Goal: Task Accomplishment & Management: Use online tool/utility

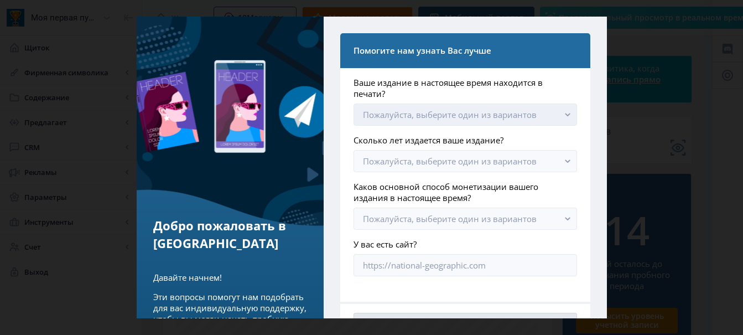
click at [459, 118] on button "Пожалуйста, выберите один из вариантов" at bounding box center [465, 114] width 223 height 22
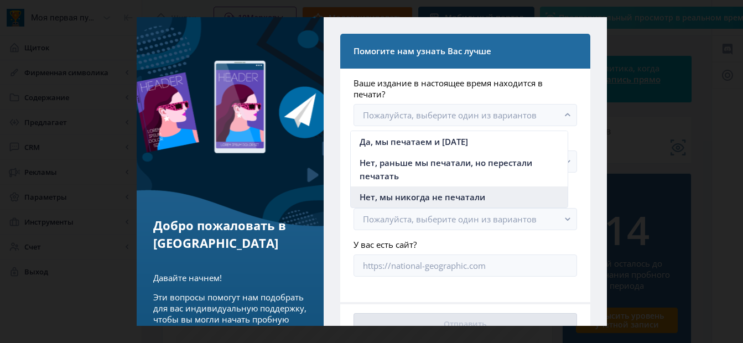
click at [413, 196] on span "Нет, мы никогда не печатали" at bounding box center [423, 196] width 126 height 13
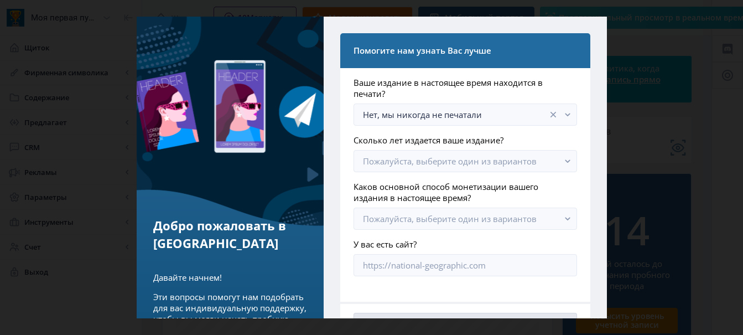
click at [485, 172] on app-onboarding-info-form "Ваше издание в настоящее время находится в печати? Нет, мы никогда не печатали …" at bounding box center [465, 176] width 223 height 199
click at [485, 159] on font "Пожалуйста, выберите один из вариантов" at bounding box center [450, 160] width 174 height 11
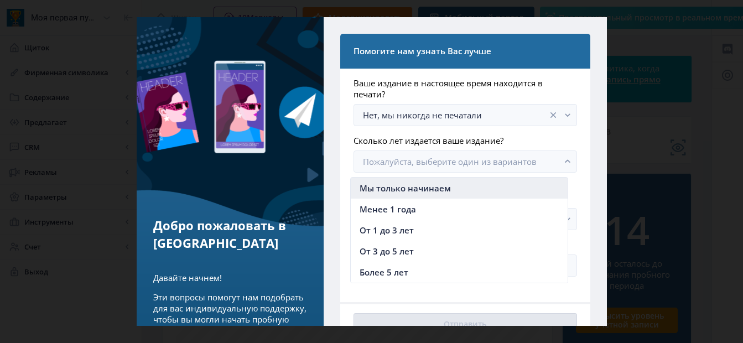
click at [418, 187] on span "Мы только начинаем" at bounding box center [405, 187] width 91 height 13
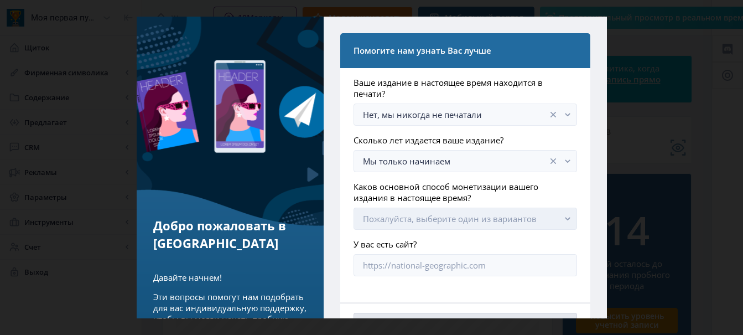
click at [450, 208] on button "Пожалуйста, выберите один из вариантов" at bounding box center [465, 218] width 223 height 22
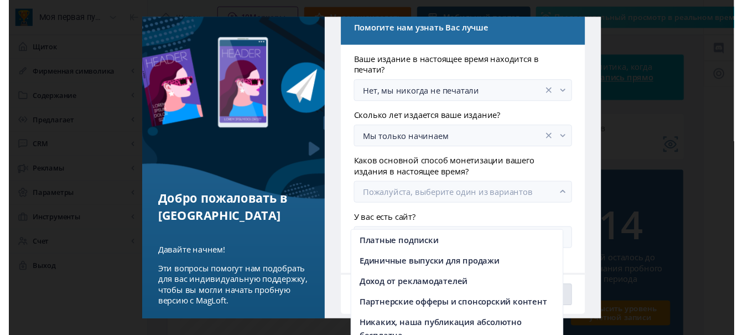
scroll to position [35, 0]
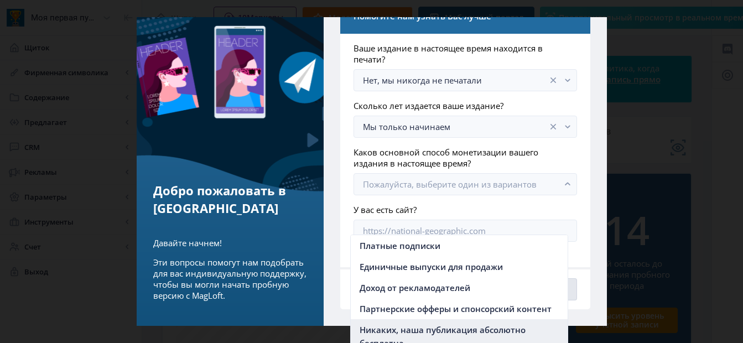
click at [507, 327] on span "Никаких, наша публикация абсолютно бесплатна" at bounding box center [460, 336] width 200 height 27
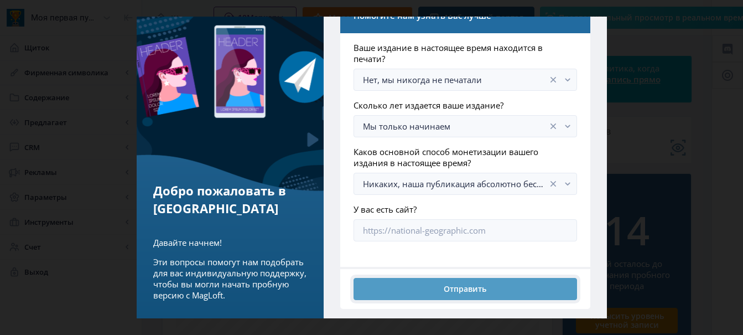
click at [488, 289] on button "Отправить" at bounding box center [465, 289] width 223 height 22
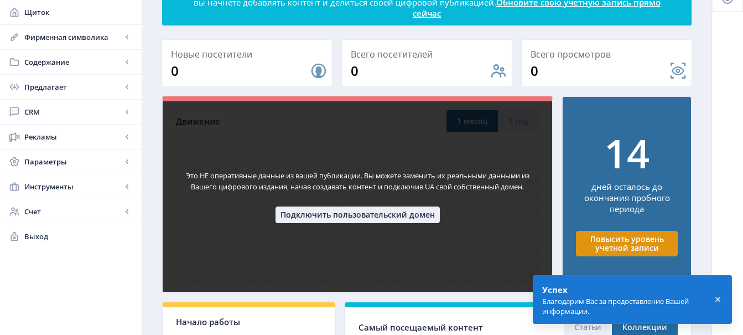
scroll to position [0, 0]
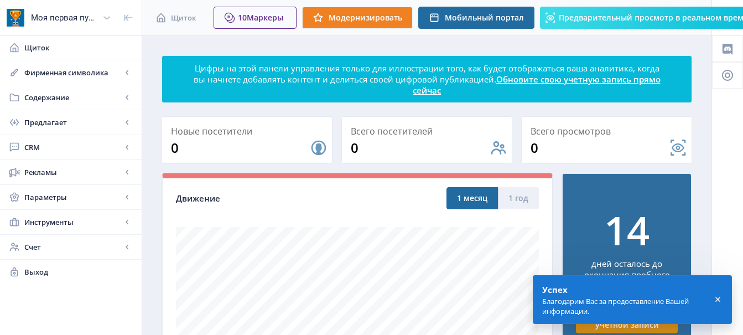
click at [718, 299] on icon at bounding box center [717, 299] width 5 height 5
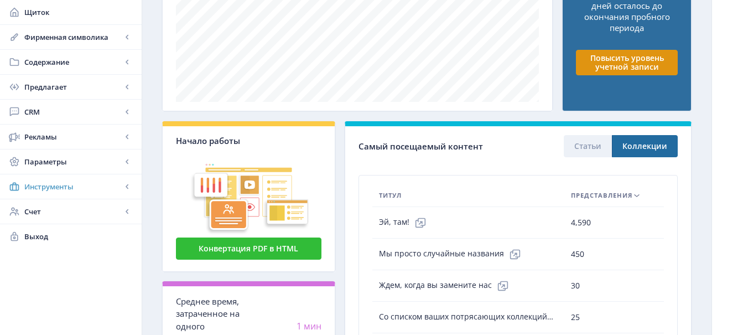
scroll to position [390, 0]
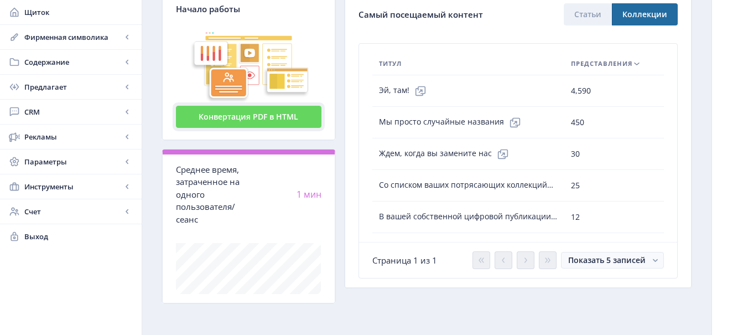
click at [204, 113] on button "Конвертация PDF в HTML" at bounding box center [249, 117] width 146 height 22
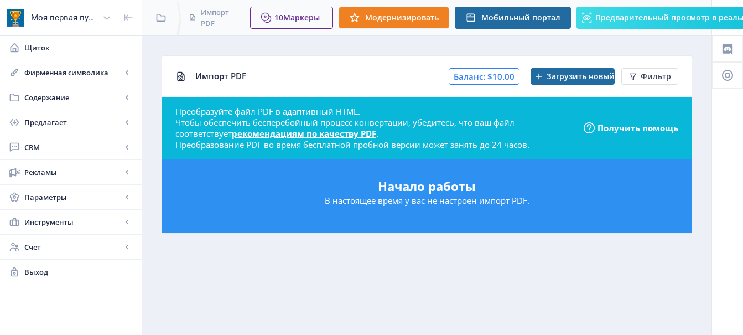
scroll to position [8, 0]
click at [383, 195] on p "В настоящее время у вас не настроен импорт PDF." at bounding box center [426, 200] width 507 height 11
